Goal: Task Accomplishment & Management: Manage account settings

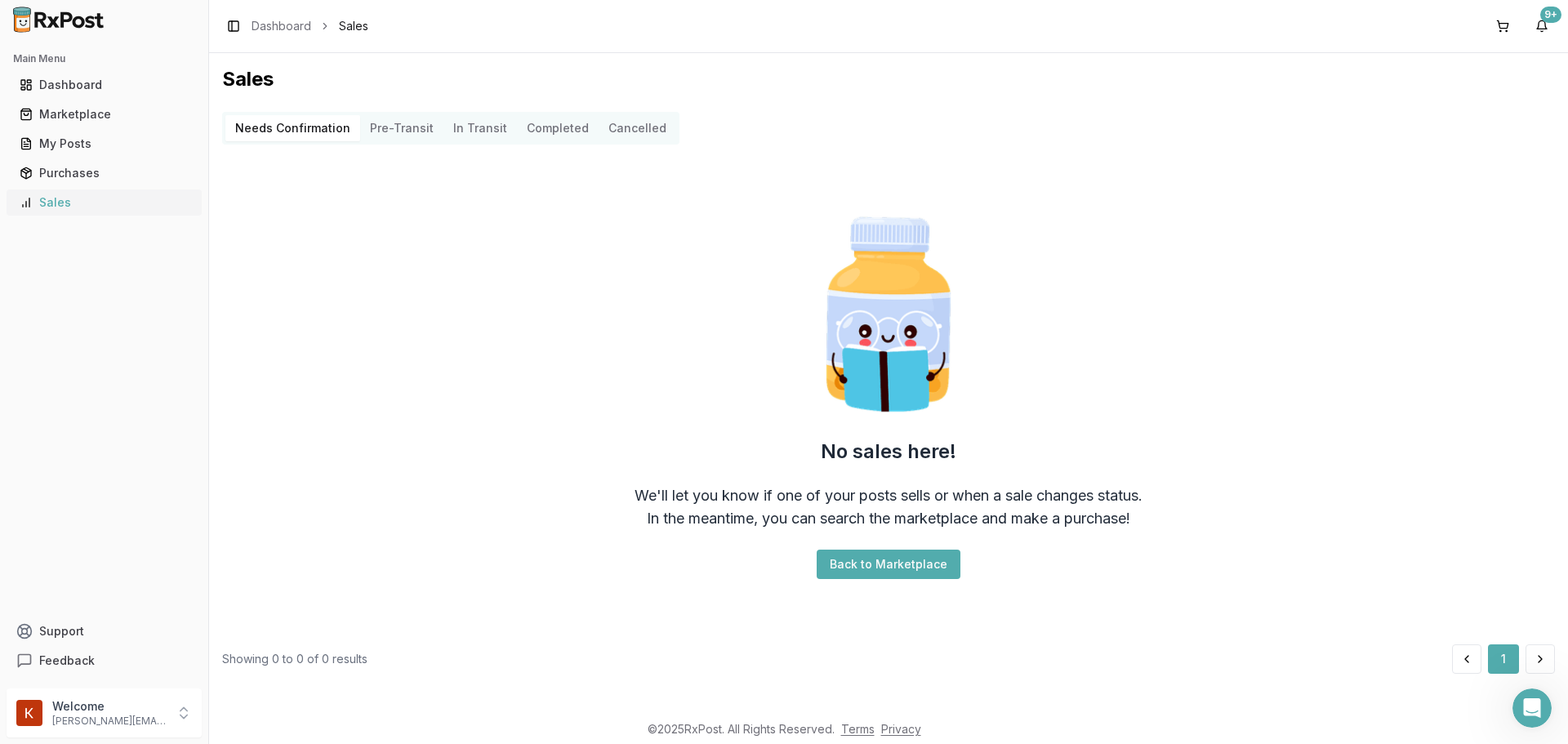
click at [53, 197] on div "Sales" at bounding box center [104, 202] width 169 height 16
click at [118, 185] on link "Purchases" at bounding box center [104, 173] width 182 height 30
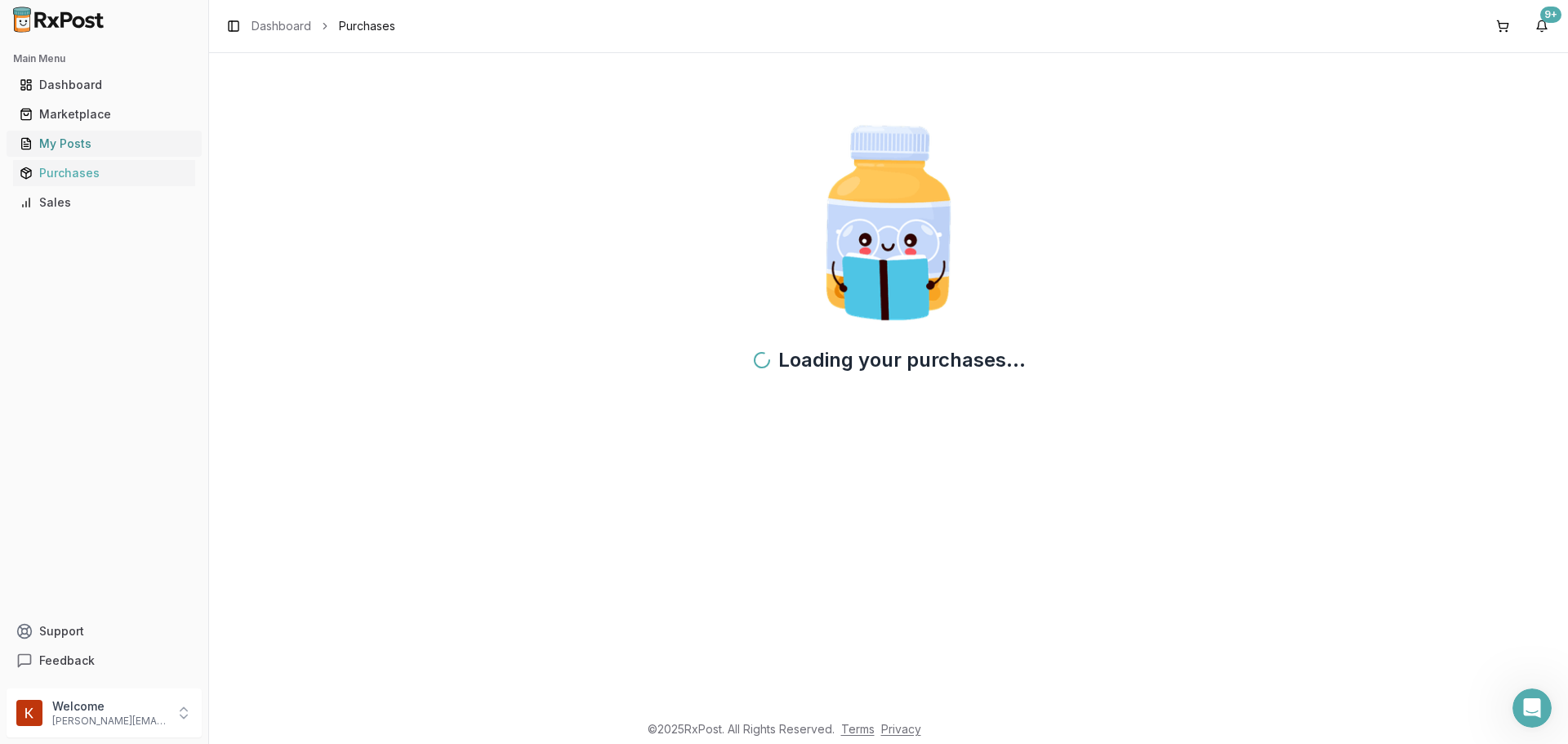
click at [116, 156] on link "My Posts" at bounding box center [104, 143] width 182 height 30
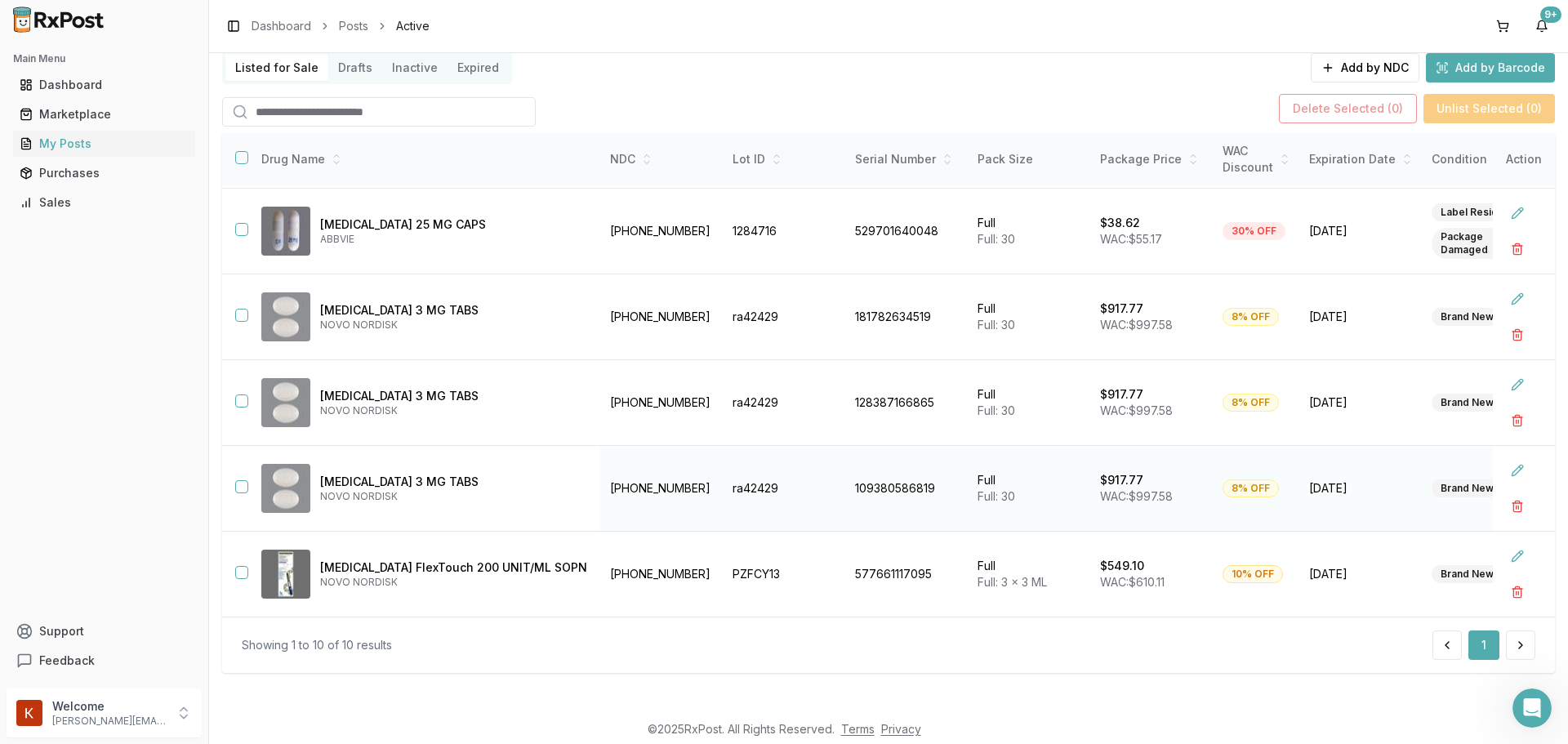
scroll to position [118, 0]
click at [1506, 640] on button at bounding box center [1520, 644] width 30 height 30
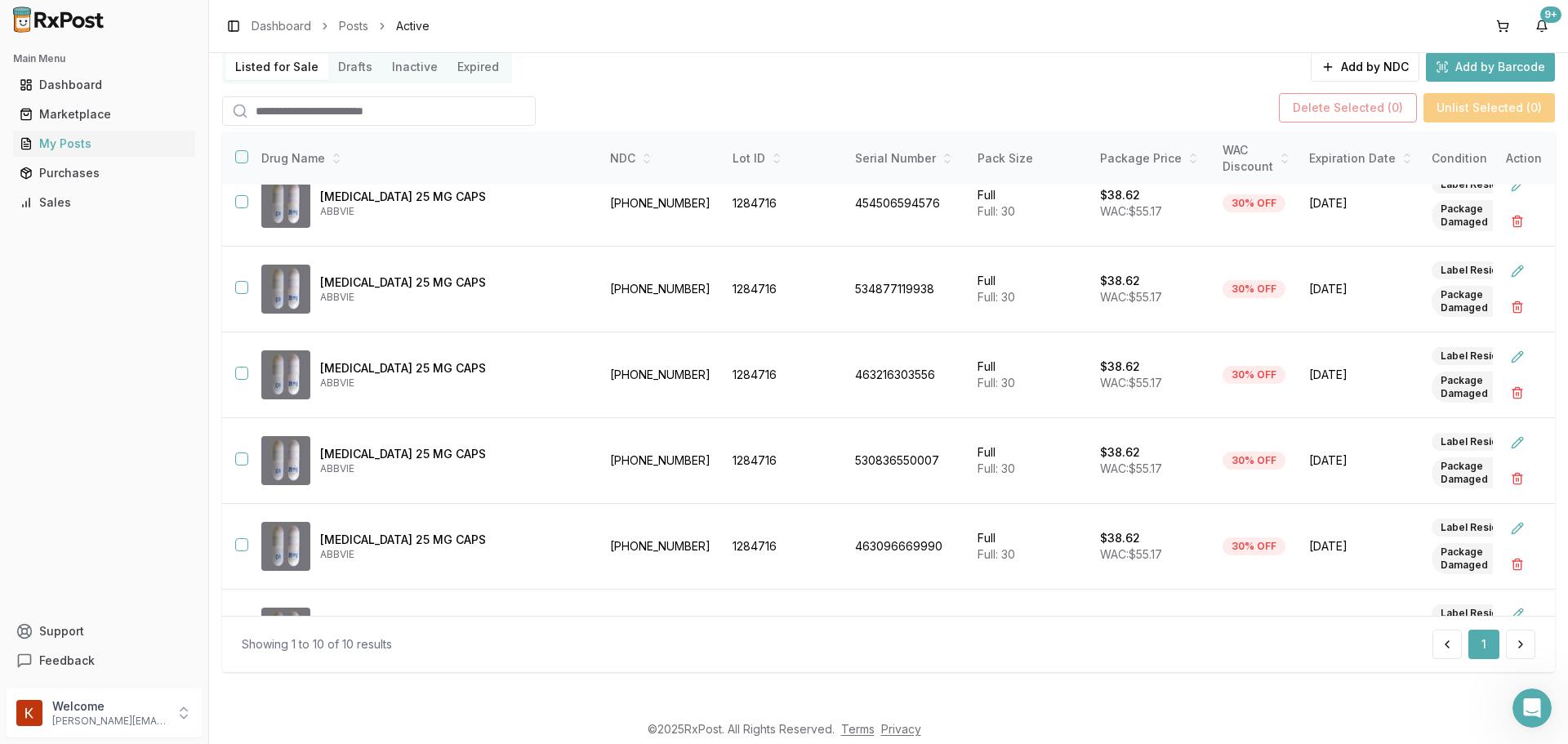
scroll to position [0, 0]
